Goal: Navigation & Orientation: Find specific page/section

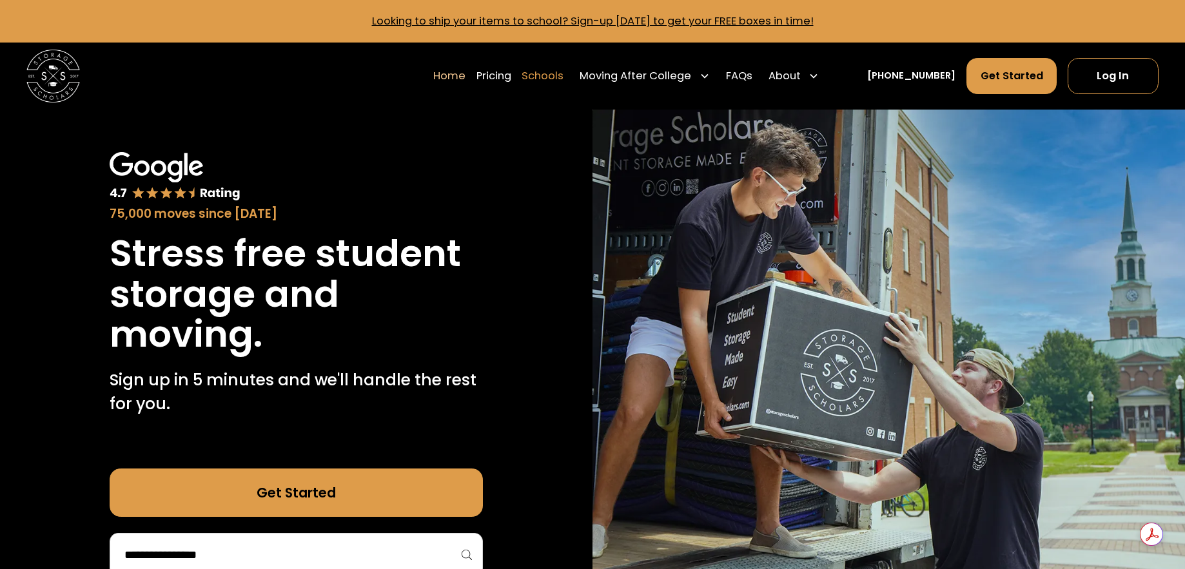
click at [557, 68] on link "Schools" at bounding box center [543, 75] width 42 height 37
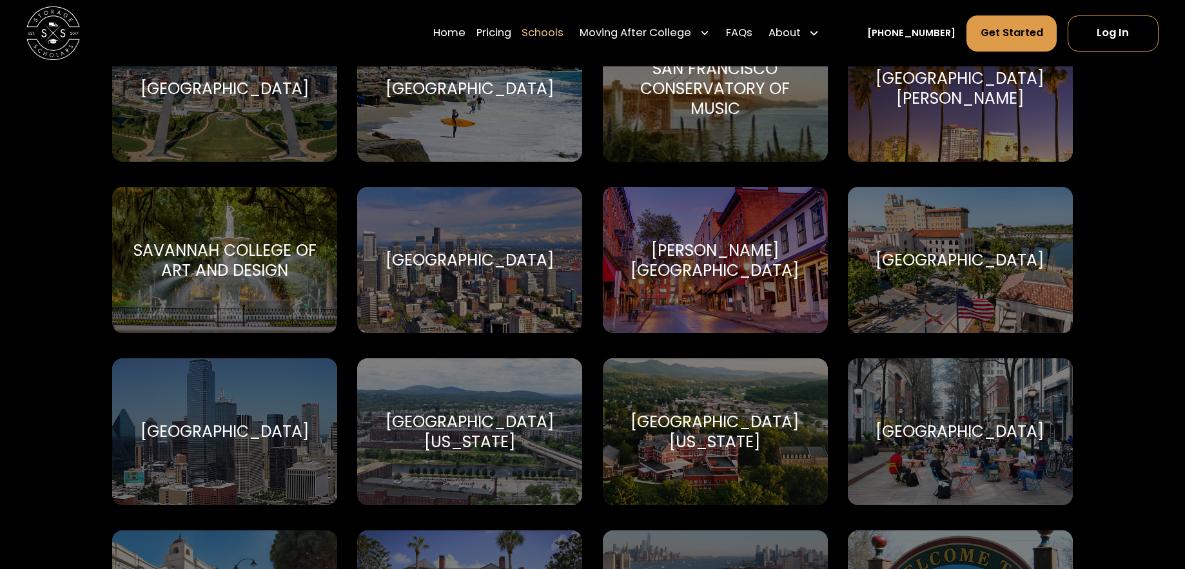
scroll to position [4918, 0]
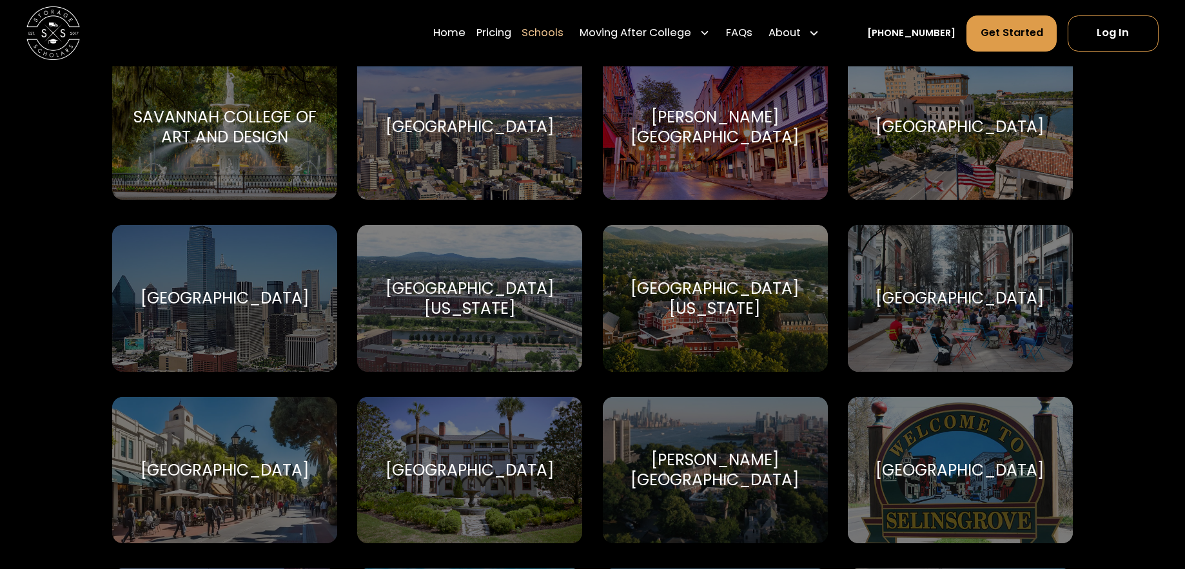
drag, startPoint x: 1190, startPoint y: 40, endPoint x: 1224, endPoint y: 480, distance: 441.2
click at [820, 288] on div "Southern Virginia University Southern Virginia University" at bounding box center [715, 298] width 225 height 147
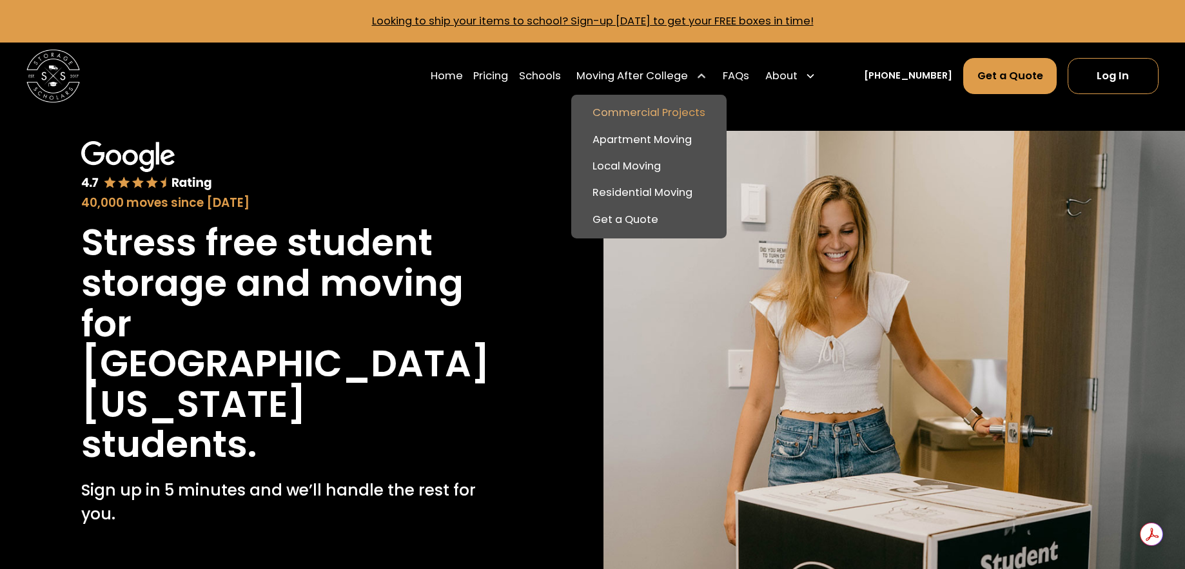
click at [699, 110] on link "Commercial Projects" at bounding box center [649, 113] width 145 height 26
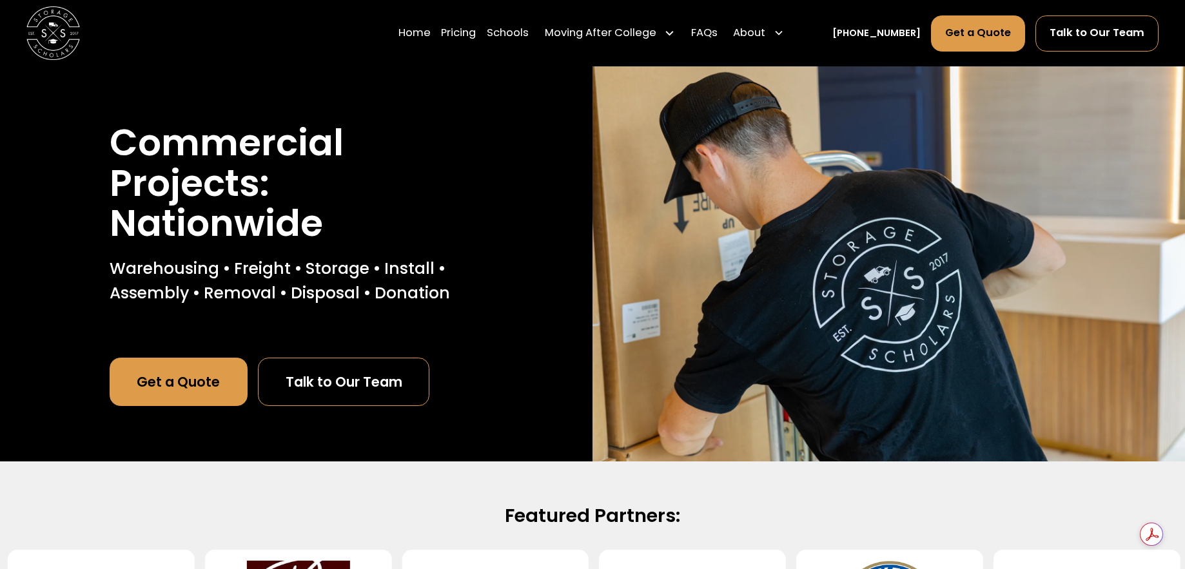
click at [386, 370] on link "Talk to Our Team" at bounding box center [344, 382] width 172 height 48
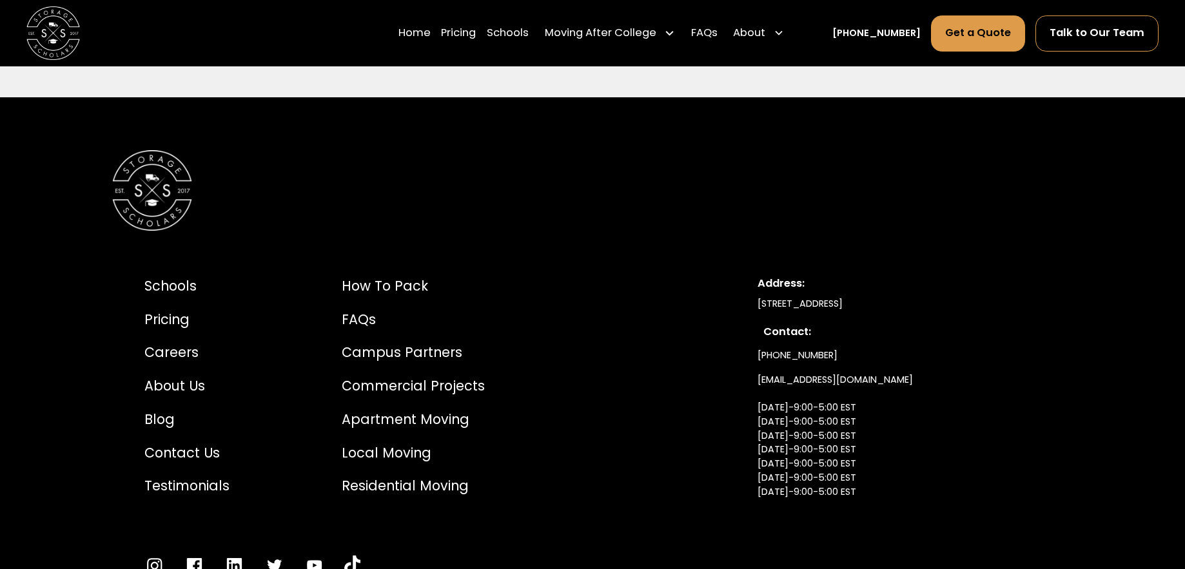
scroll to position [3200, 0]
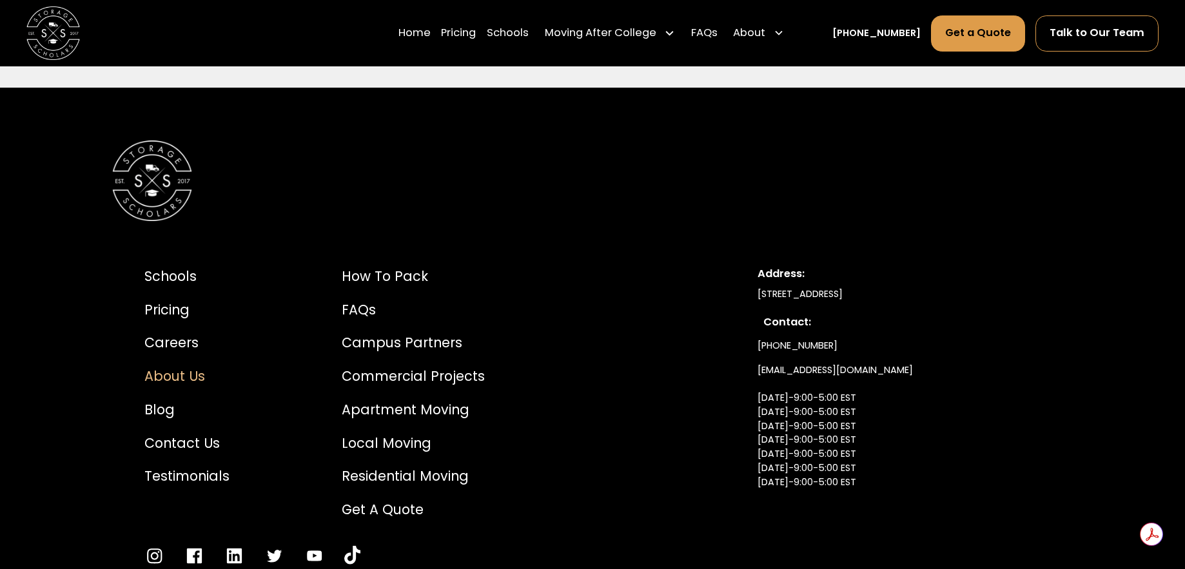
click at [192, 386] on div "About Us" at bounding box center [186, 376] width 85 height 20
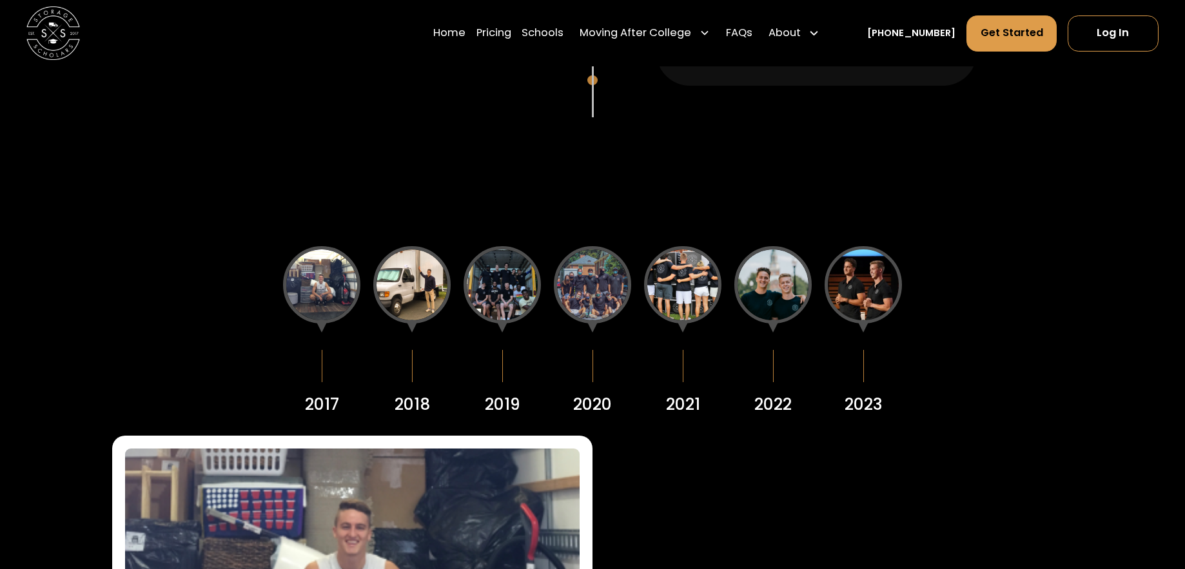
scroll to position [1686, 0]
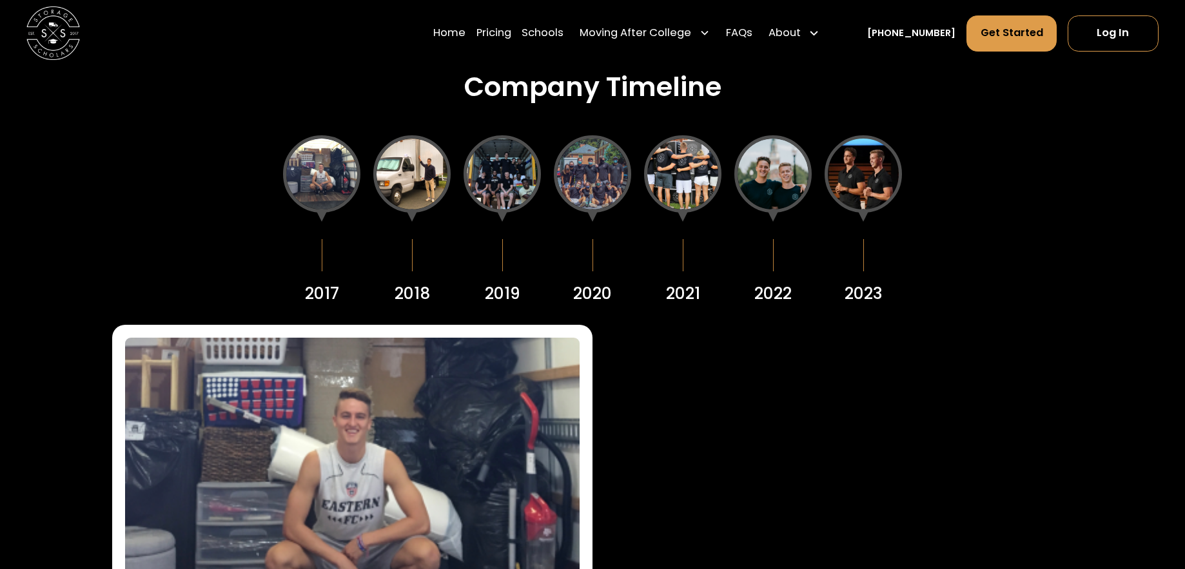
click at [867, 181] on div at bounding box center [863, 173] width 77 height 77
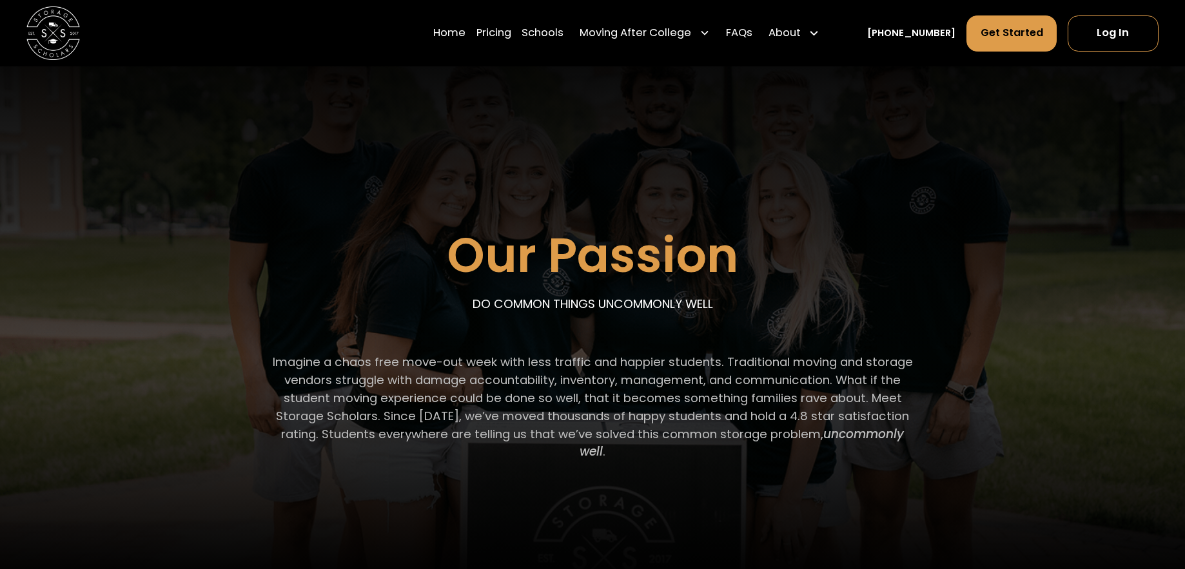
scroll to position [23, 0]
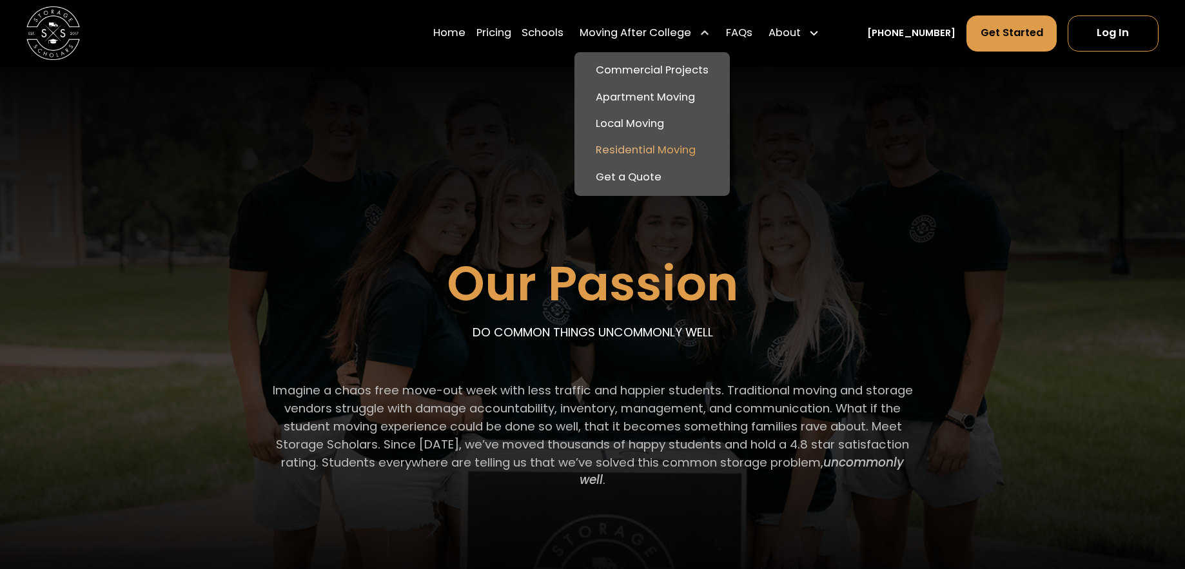
click at [658, 150] on link "Residential Moving" at bounding box center [652, 150] width 145 height 26
click at [632, 65] on link "Commercial Projects" at bounding box center [652, 70] width 145 height 26
